Goal: Task Accomplishment & Management: Use online tool/utility

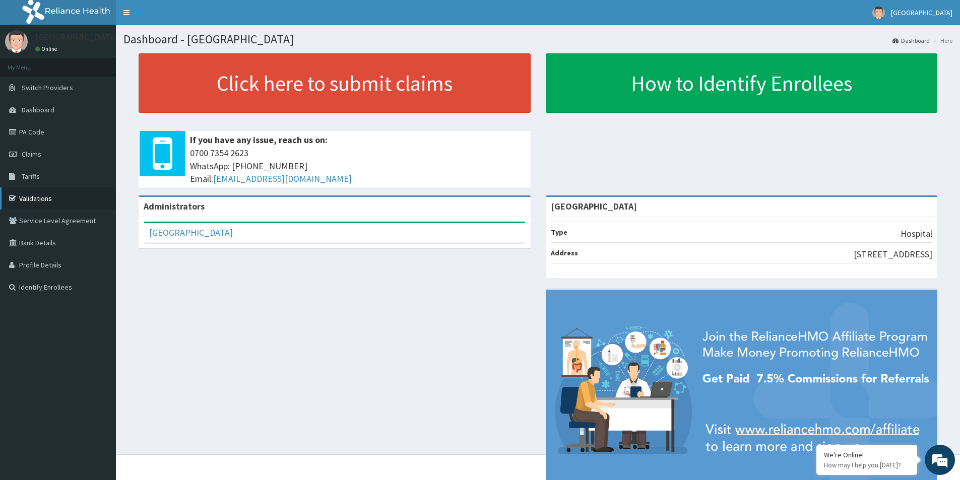
click at [47, 203] on link "Validations" at bounding box center [58, 198] width 116 height 22
click at [887, 154] on div "Click here to submit claims If you have any issue, reach us on: [PHONE_NUMBER] …" at bounding box center [537, 124] width 829 height 142
click at [18, 192] on link "Validations" at bounding box center [58, 198] width 116 height 22
